Goal: Communication & Community: Share content

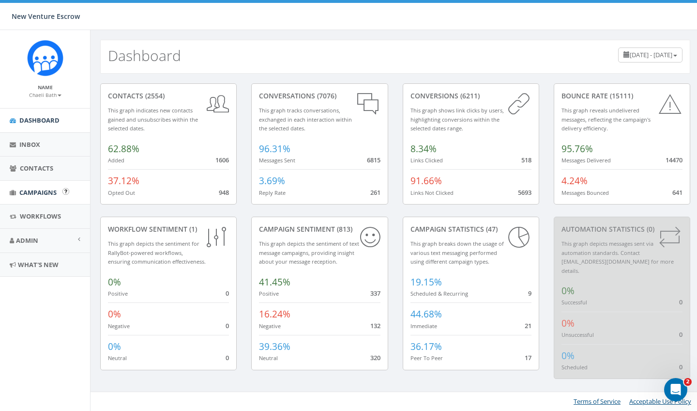
click at [35, 195] on span "Campaigns" at bounding box center [37, 192] width 37 height 9
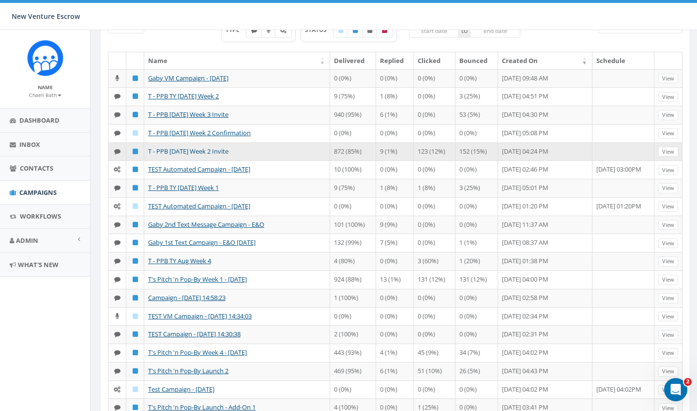
scroll to position [74, 0]
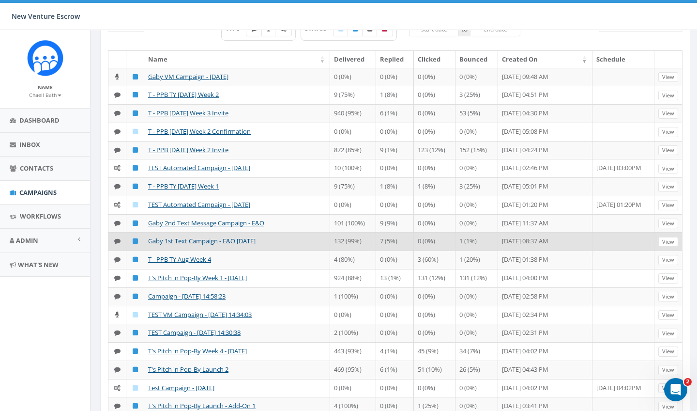
click at [197, 245] on link "Gaby 1st Text Campaign - E&O [DATE]" at bounding box center [202, 240] width 108 height 9
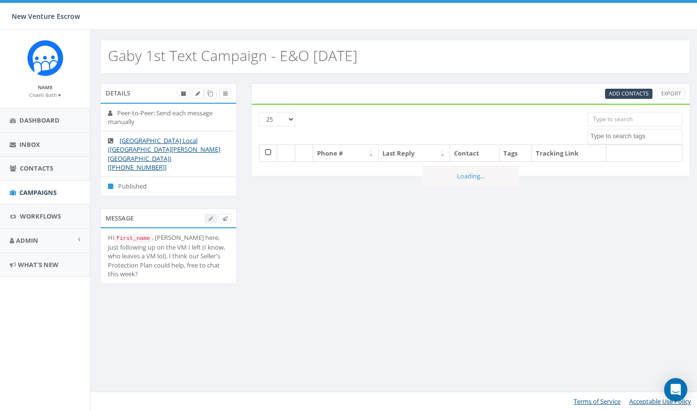
select select
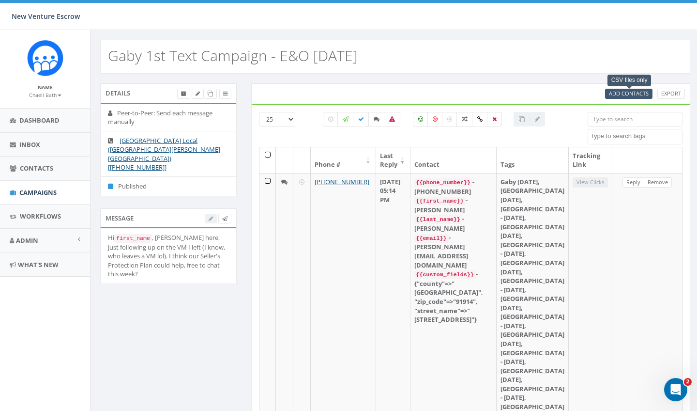
click at [614, 91] on span "Add Contacts" at bounding box center [629, 93] width 40 height 7
select select
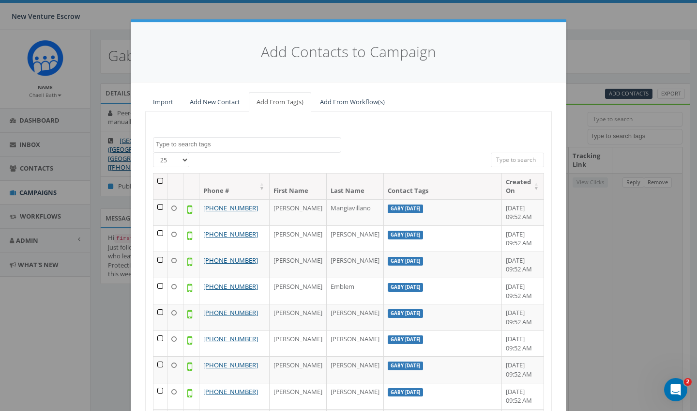
click at [258, 147] on span at bounding box center [247, 144] width 188 height 15
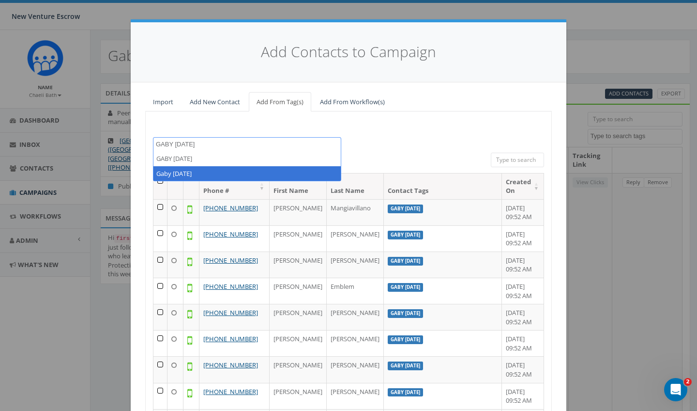
type textarea "GABY SEPT 15"
select select "Gaby [DATE]"
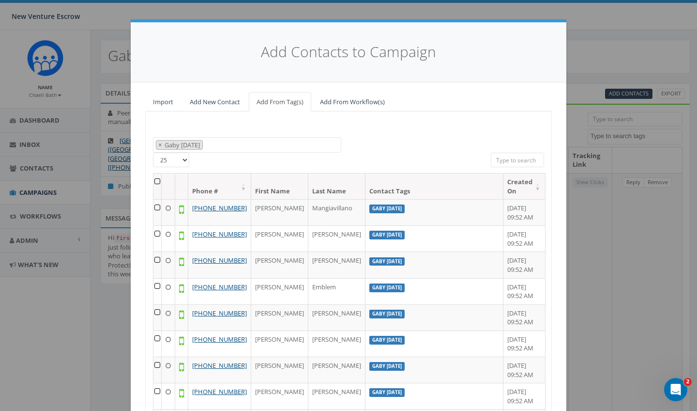
click at [156, 180] on th at bounding box center [158, 186] width 8 height 26
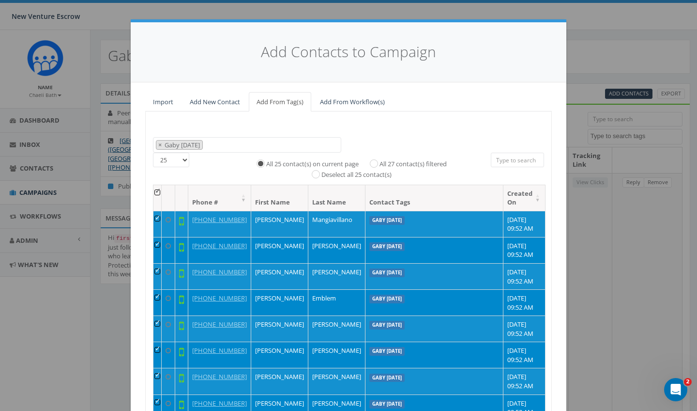
click at [378, 159] on input "All 27 contact(s) filtered" at bounding box center [376, 162] width 6 height 6
radio input "true"
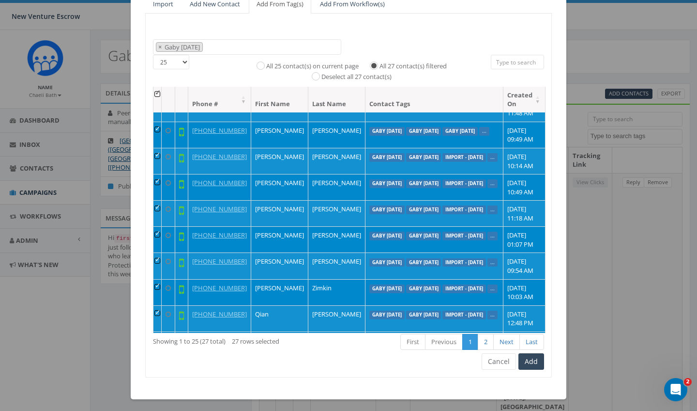
scroll to position [97, 0]
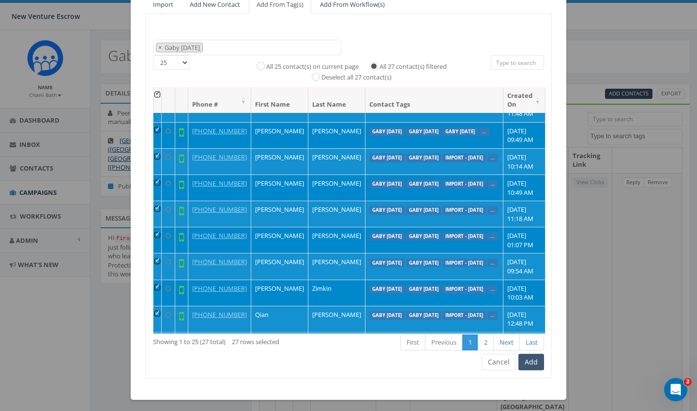
click at [530, 354] on button "Add" at bounding box center [532, 362] width 26 height 16
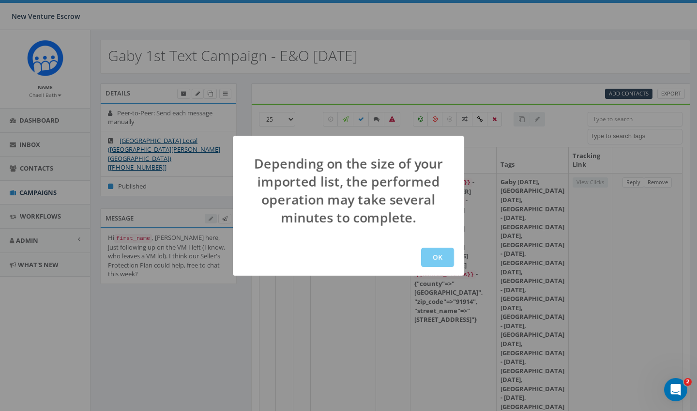
click at [449, 257] on button "OK" at bounding box center [437, 256] width 33 height 19
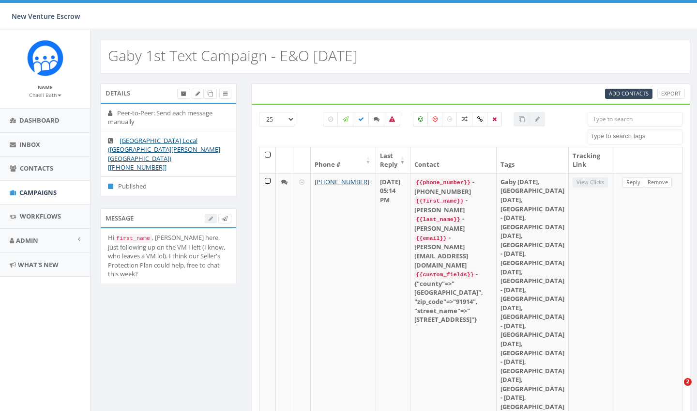
select select
click at [332, 123] on label at bounding box center [330, 119] width 15 height 15
checkbox input "true"
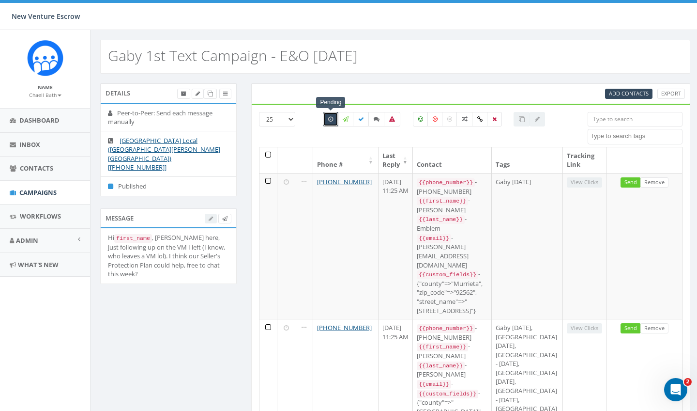
click at [265, 156] on th at bounding box center [269, 160] width 18 height 26
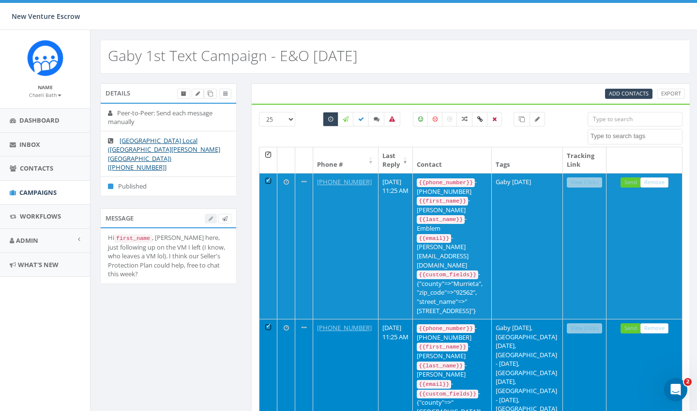
click at [267, 153] on th at bounding box center [269, 160] width 18 height 26
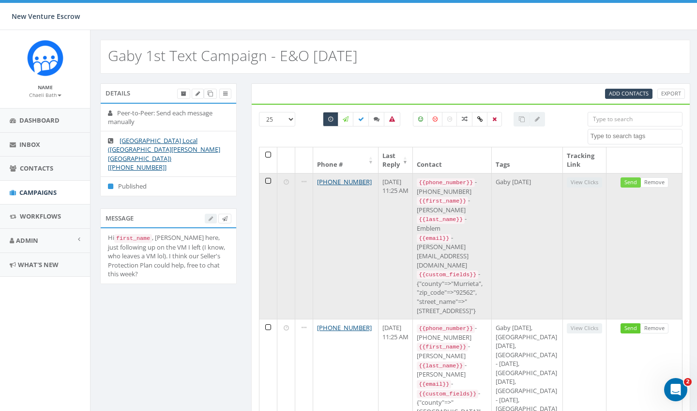
click at [632, 183] on link "Send" at bounding box center [631, 182] width 20 height 10
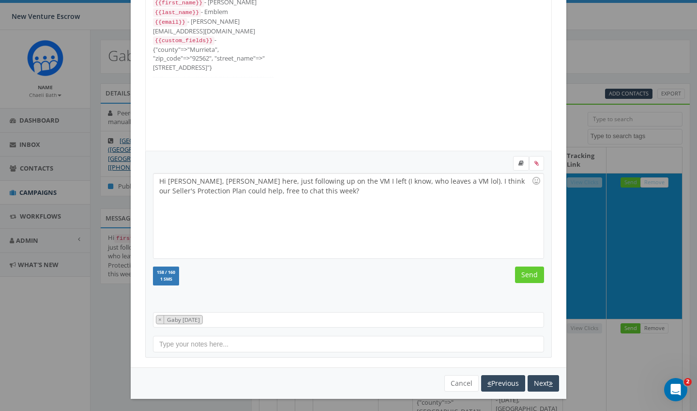
scroll to position [72, 0]
click at [535, 274] on input "Send" at bounding box center [529, 275] width 29 height 16
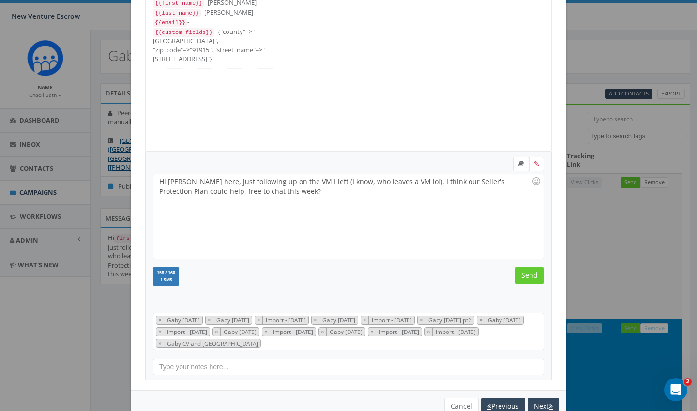
scroll to position [97, 0]
click at [535, 274] on input "Send" at bounding box center [529, 275] width 29 height 16
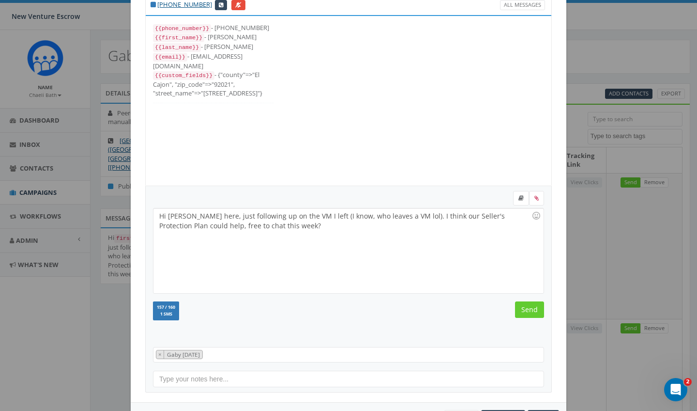
scroll to position [43, 0]
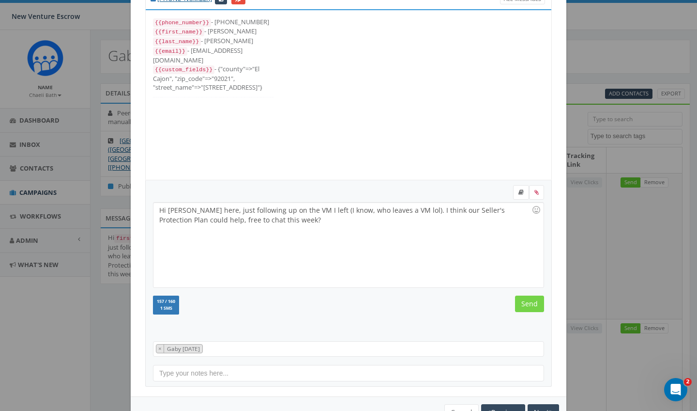
click at [534, 301] on input "Send" at bounding box center [529, 303] width 29 height 16
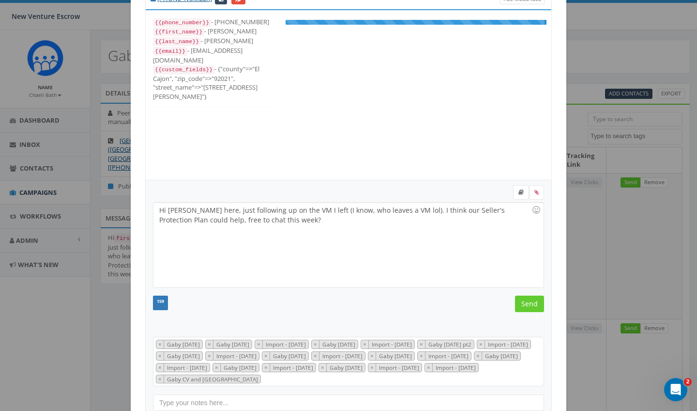
scroll to position [165, 0]
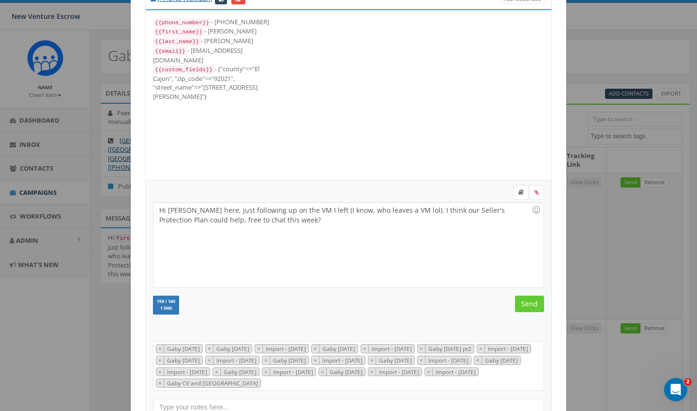
click at [534, 301] on input "Send" at bounding box center [529, 303] width 29 height 16
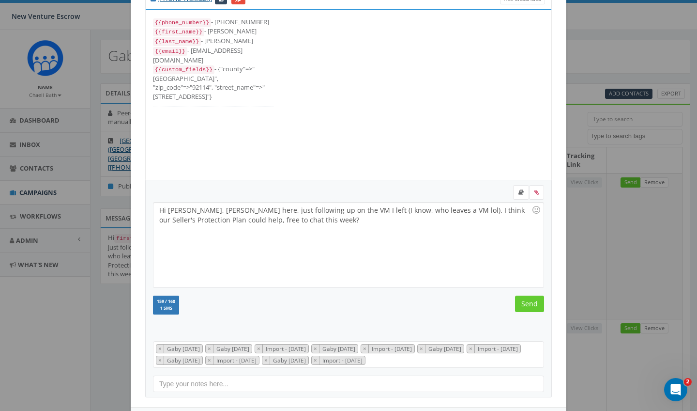
scroll to position [68, 0]
click at [534, 301] on input "Send" at bounding box center [529, 303] width 29 height 16
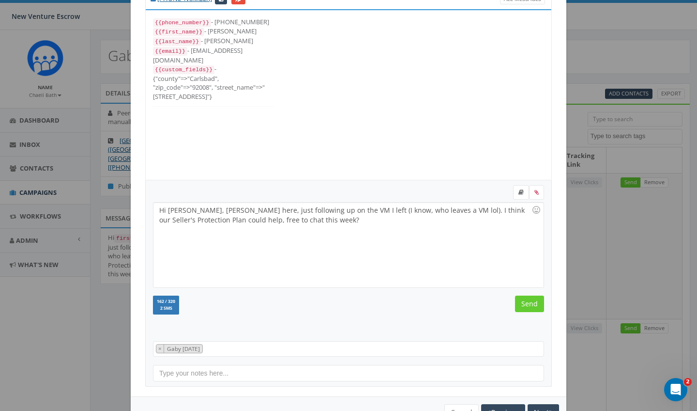
click at [534, 301] on input "Send" at bounding box center [529, 303] width 29 height 16
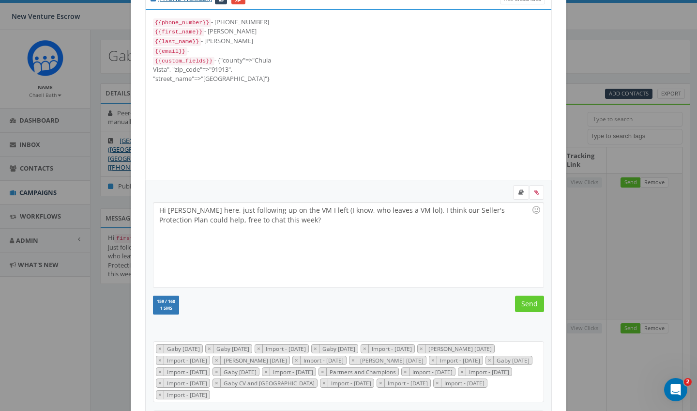
scroll to position [194, 0]
click at [534, 301] on input "Send" at bounding box center [529, 303] width 29 height 16
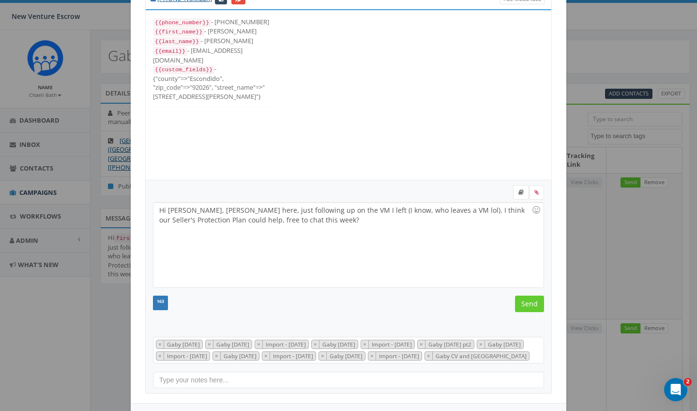
scroll to position [87, 0]
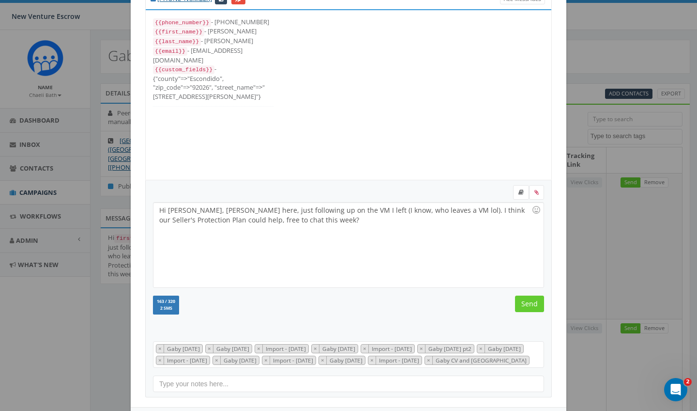
click at [534, 301] on input "Send" at bounding box center [529, 303] width 29 height 16
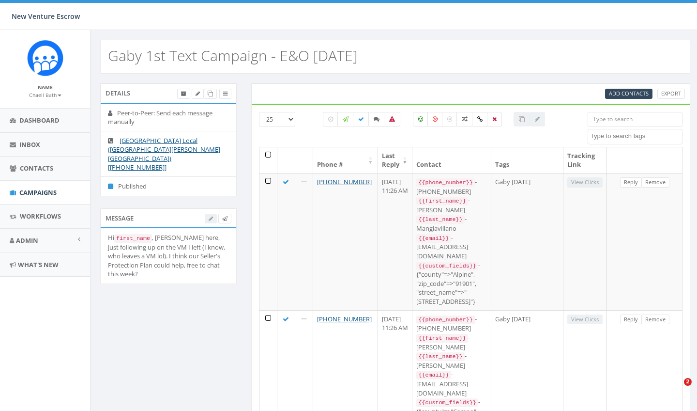
select select
click at [48, 93] on small "Chaeli Bath" at bounding box center [45, 95] width 32 height 7
click at [40, 124] on link "Sign Out" at bounding box center [48, 122] width 77 height 12
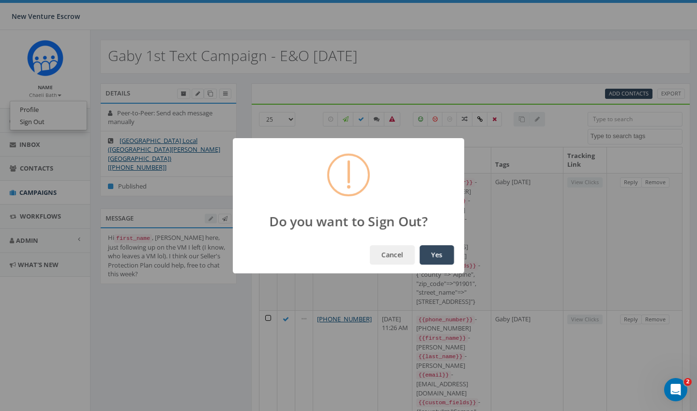
click at [432, 256] on button "Yes" at bounding box center [437, 254] width 34 height 19
